Goal: Transaction & Acquisition: Subscribe to service/newsletter

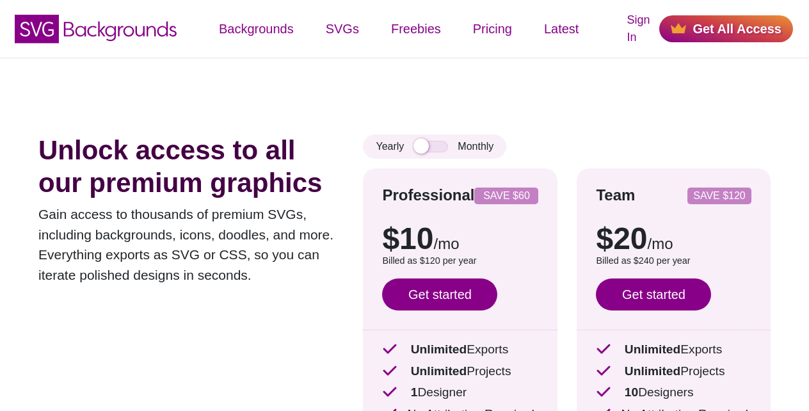
click at [435, 293] on link "Get started" at bounding box center [439, 294] width 115 height 32
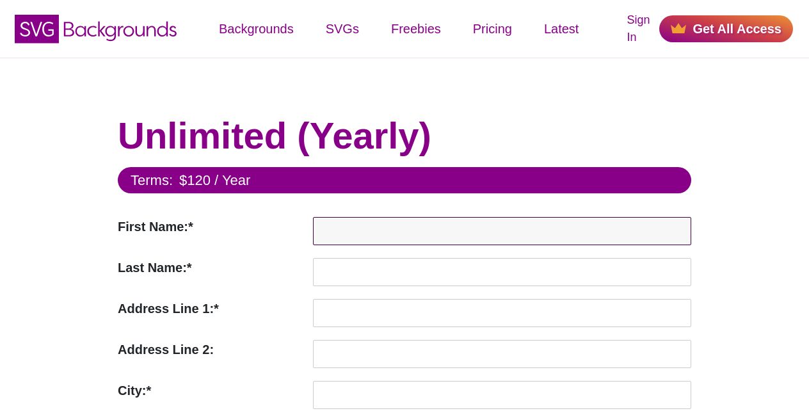
click at [337, 225] on input "First Name:*" at bounding box center [502, 231] width 378 height 28
paste input "Test"
type input "Test"
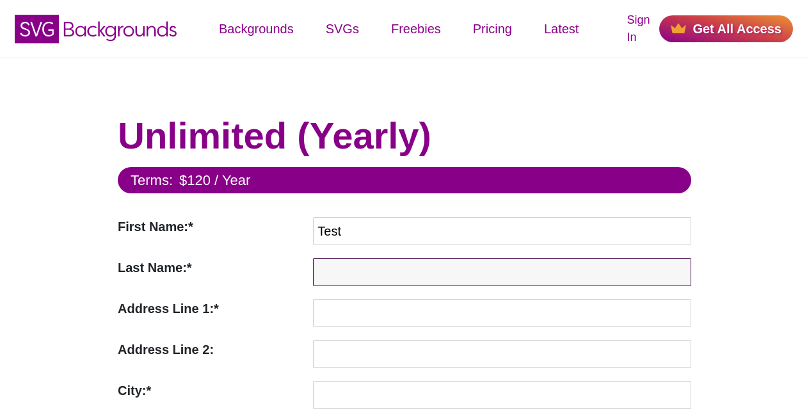
click at [337, 263] on input "Last Name:*" at bounding box center [502, 272] width 378 height 28
paste input "Tester"
type input "Tester"
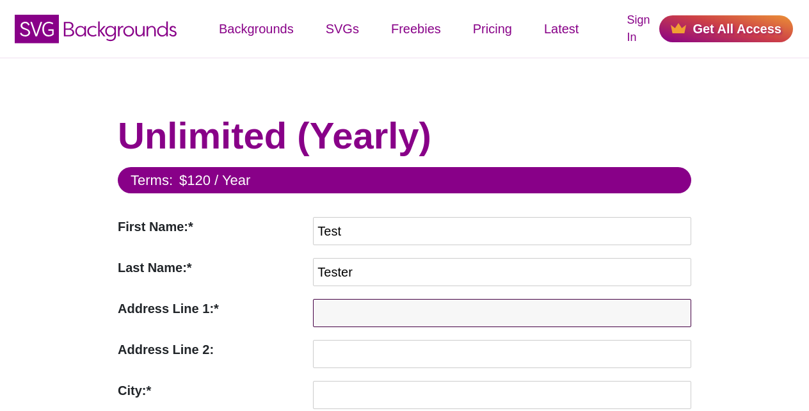
click at [337, 302] on input "Address Line 1:*" at bounding box center [502, 313] width 378 height 28
paste input "123 Test St"
type input "123 Test St"
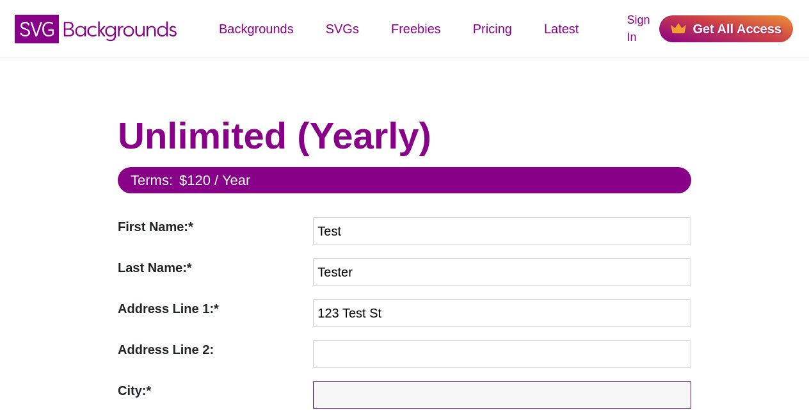
click at [337, 390] on input "City:*" at bounding box center [502, 395] width 378 height 28
paste input "Testville"
type input "Testville"
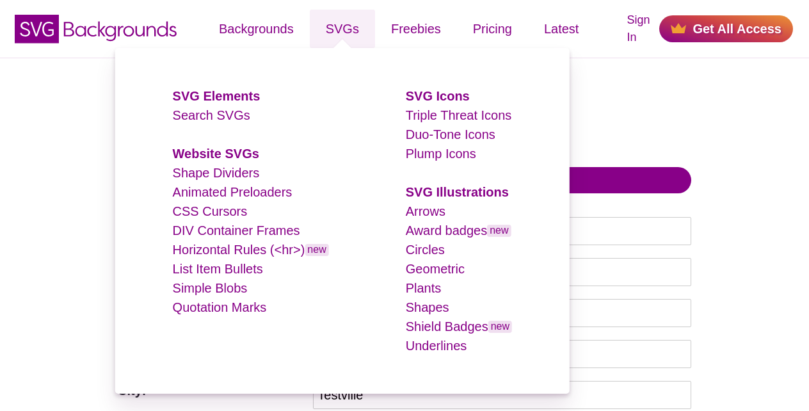
click at [338, 15] on link "SVGs" at bounding box center [342, 29] width 65 height 38
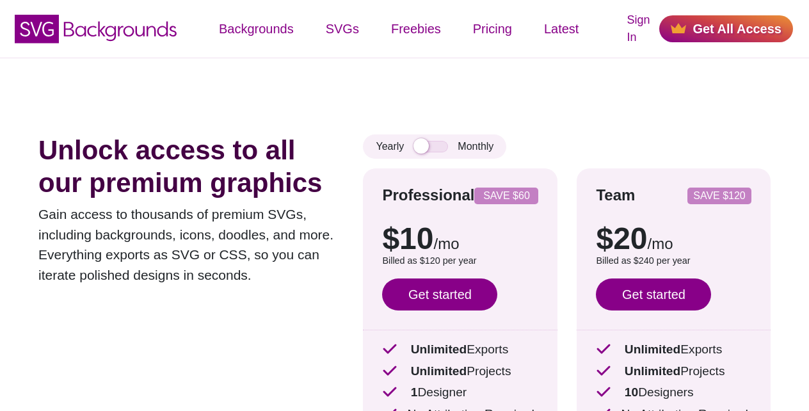
click at [721, 29] on link "Get All Access" at bounding box center [726, 28] width 134 height 27
click at [441, 293] on link "Get started" at bounding box center [439, 294] width 115 height 32
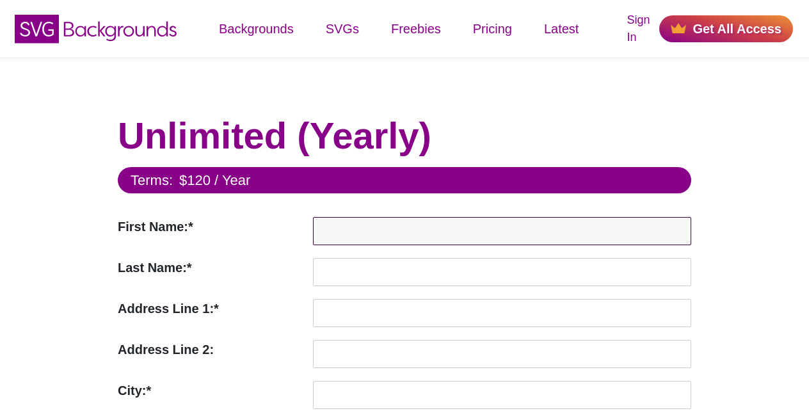
click at [338, 227] on input "First Name:*" at bounding box center [502, 231] width 378 height 28
paste input "Test"
type input "Test"
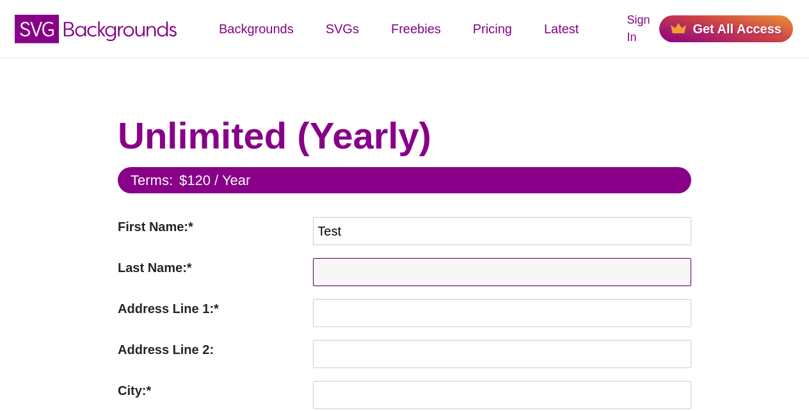
click at [338, 266] on input "Last Name:*" at bounding box center [502, 272] width 378 height 28
paste input "Tester"
type input "Tester"
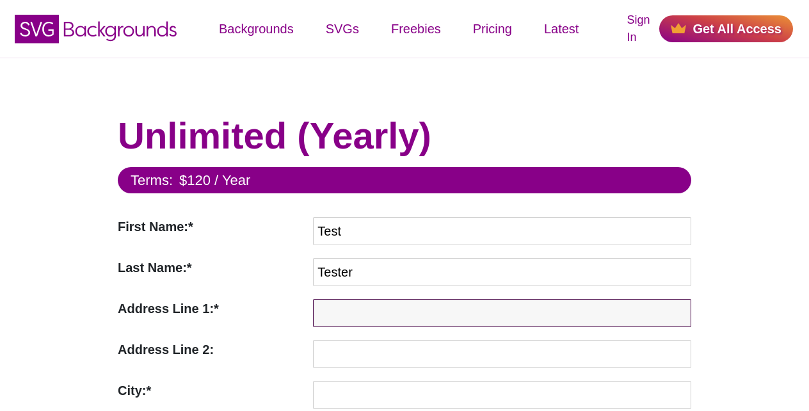
click at [338, 308] on input "Address Line 1:*" at bounding box center [502, 313] width 378 height 28
paste input "123 Test St"
type input "123 Test St"
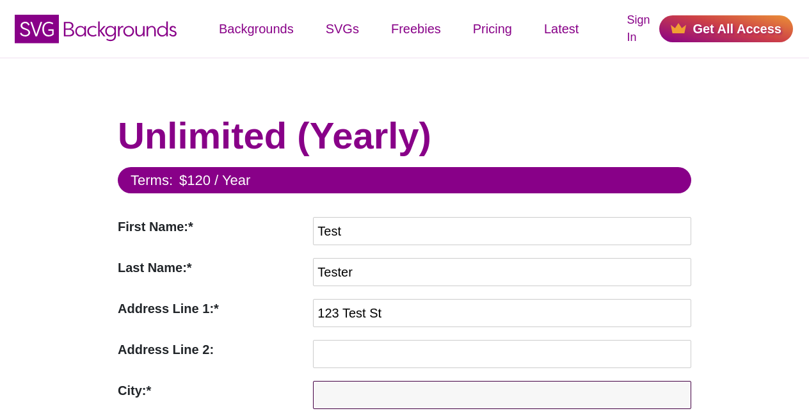
click at [338, 391] on input "City:*" at bounding box center [502, 395] width 378 height 28
paste input "Testville"
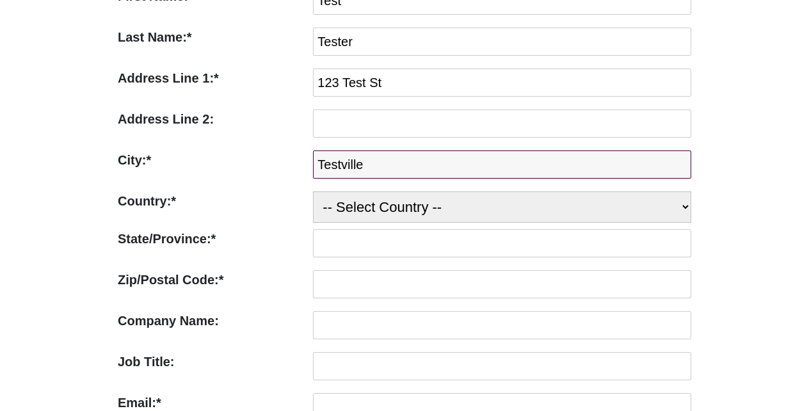
scroll to position [461, 0]
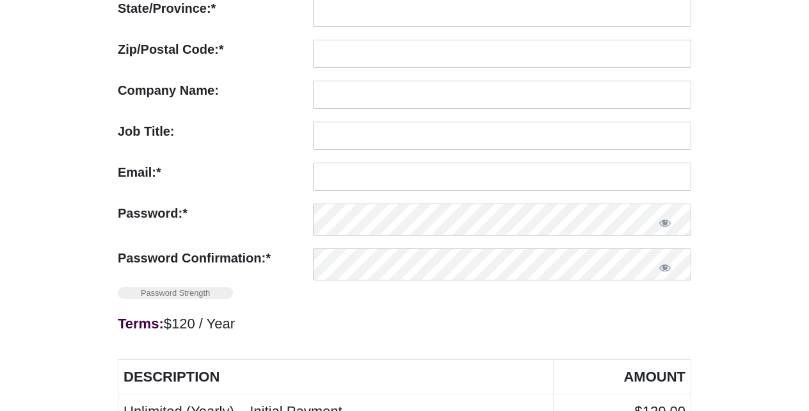
type input "Testville"
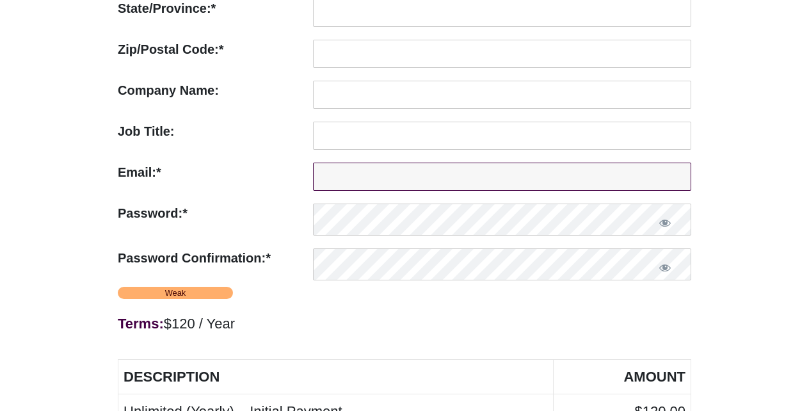
click at [369, 172] on input "Email:*" at bounding box center [502, 177] width 378 height 28
paste input "[EMAIL_ADDRESS][DOMAIN_NAME]"
type input "[EMAIL_ADDRESS][DOMAIN_NAME]"
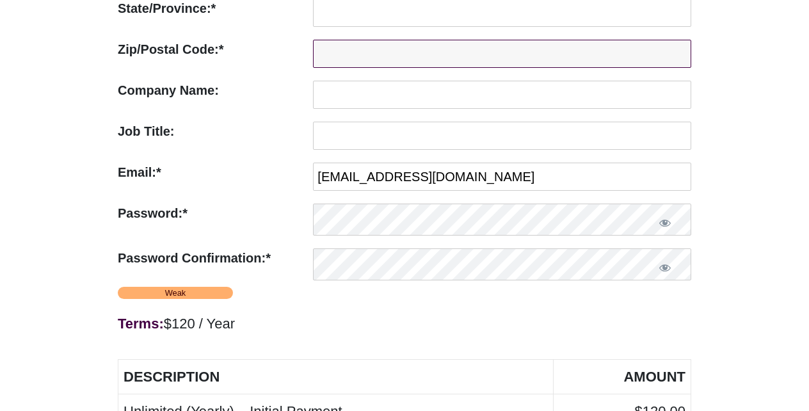
click at [369, 54] on input "Zip/Postal Code:*" at bounding box center [502, 54] width 378 height 28
paste input "12345"
type input "12345"
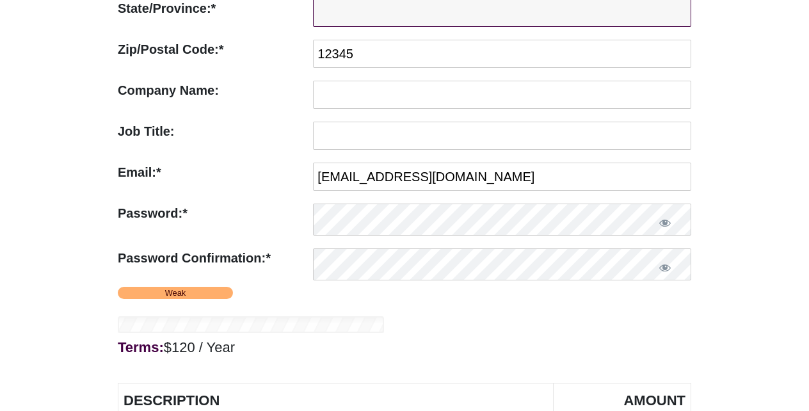
click at [369, 11] on input "State/Province:*" at bounding box center [502, 13] width 378 height 28
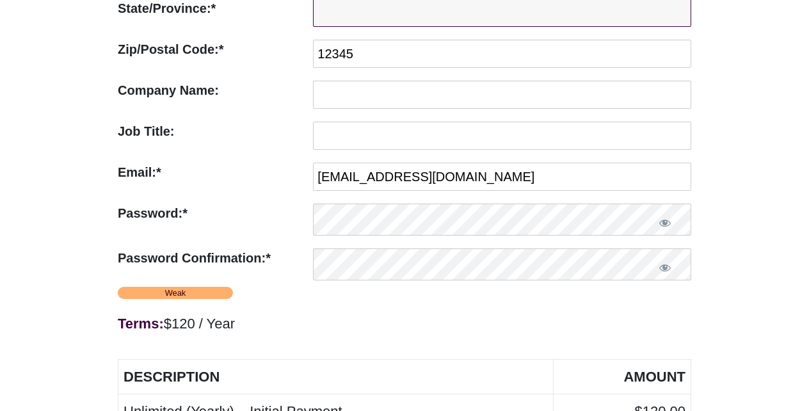
paste input "Test"
type input "Test"
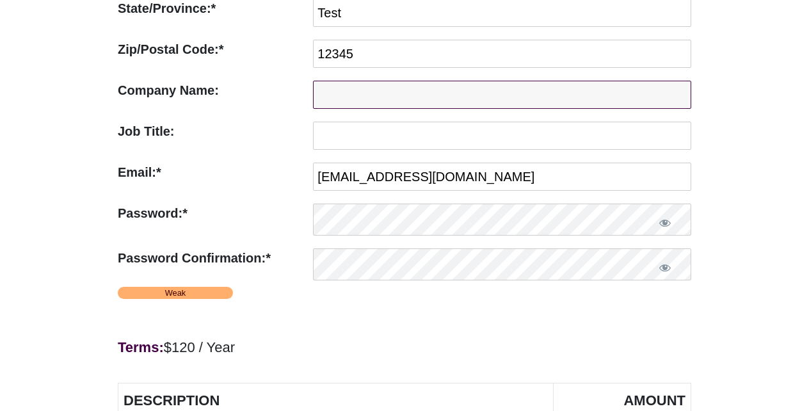
click at [369, 95] on input "Company Name:" at bounding box center [502, 95] width 378 height 28
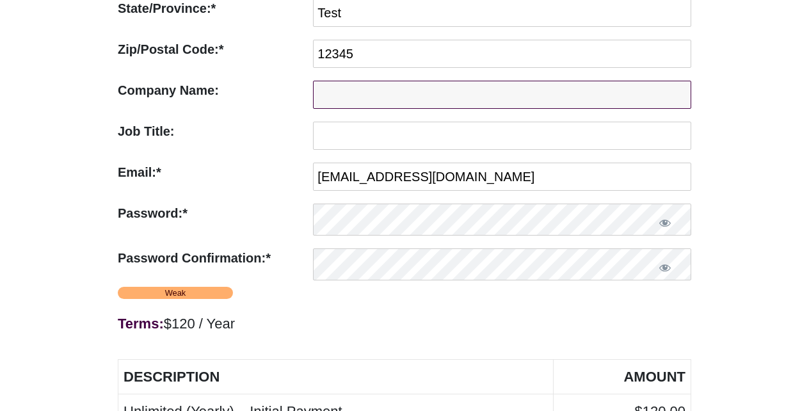
paste input "Test Company"
type input "Test Company"
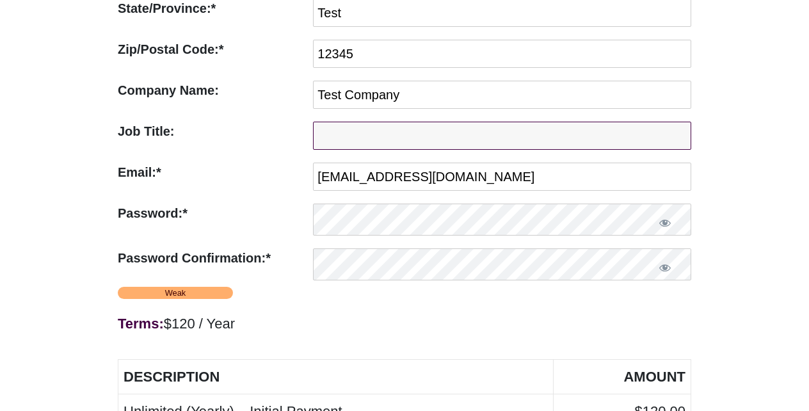
click at [369, 131] on input "Job Title:" at bounding box center [502, 136] width 378 height 28
paste input "Test"
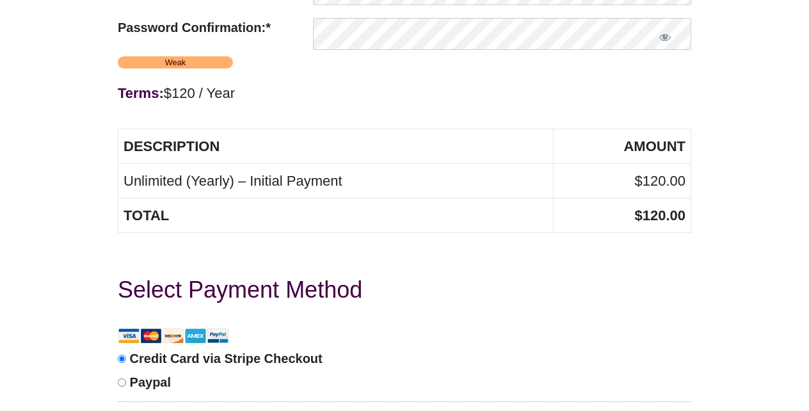
scroll to position [922, 0]
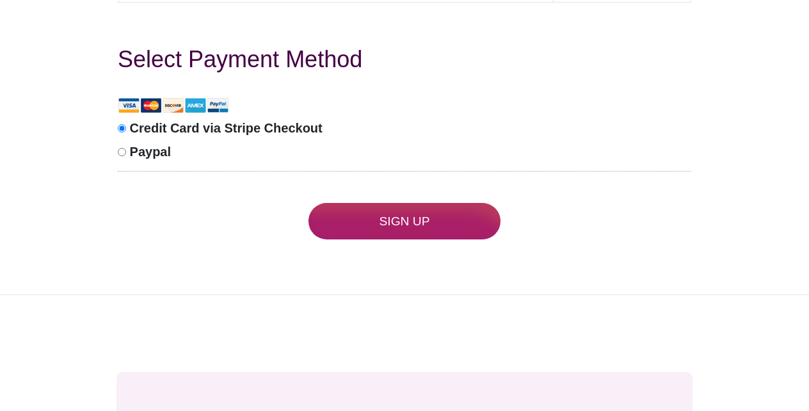
type input "Test"
click at [405, 222] on input "Sign Up" at bounding box center [405, 221] width 192 height 36
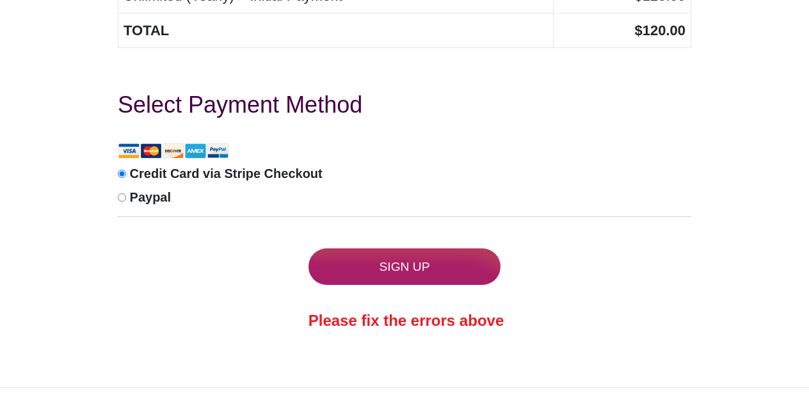
scroll to position [706, 0]
